Goal: Transaction & Acquisition: Purchase product/service

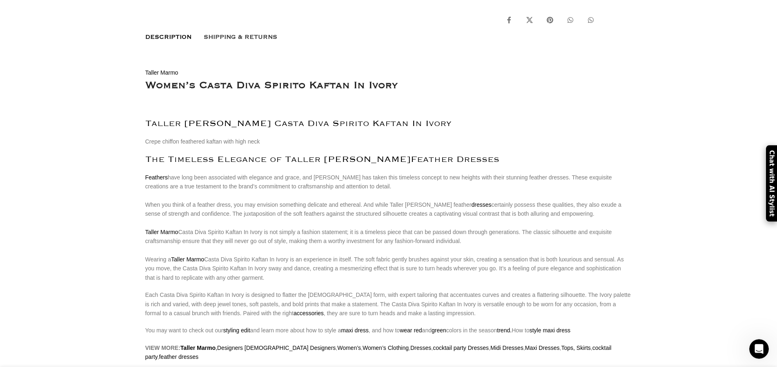
scroll to position [583, 0]
